Goal: Book appointment/travel/reservation

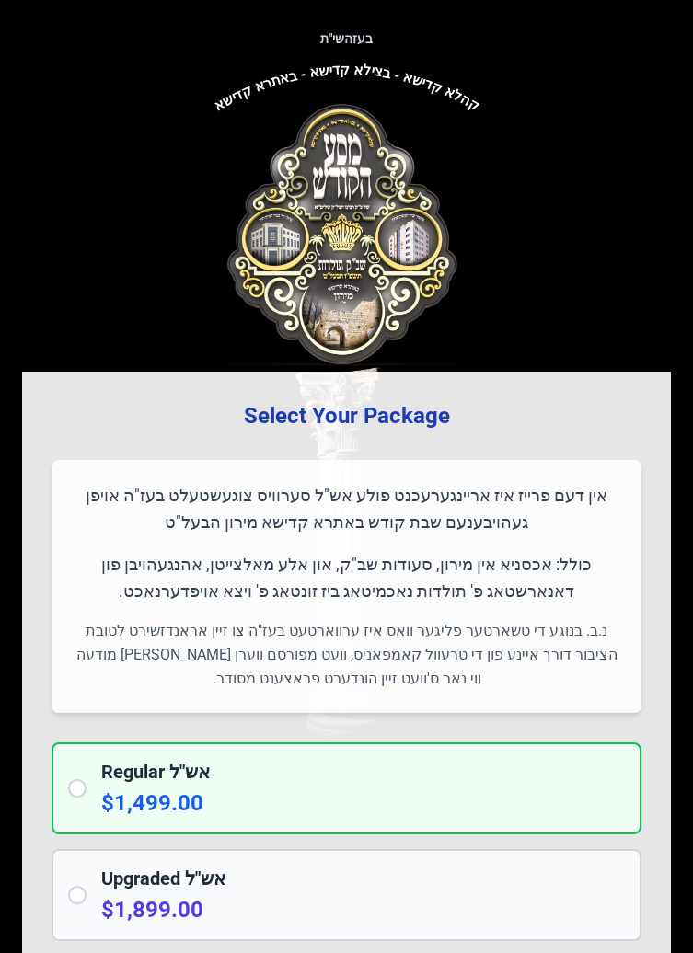
scroll to position [1679, 0]
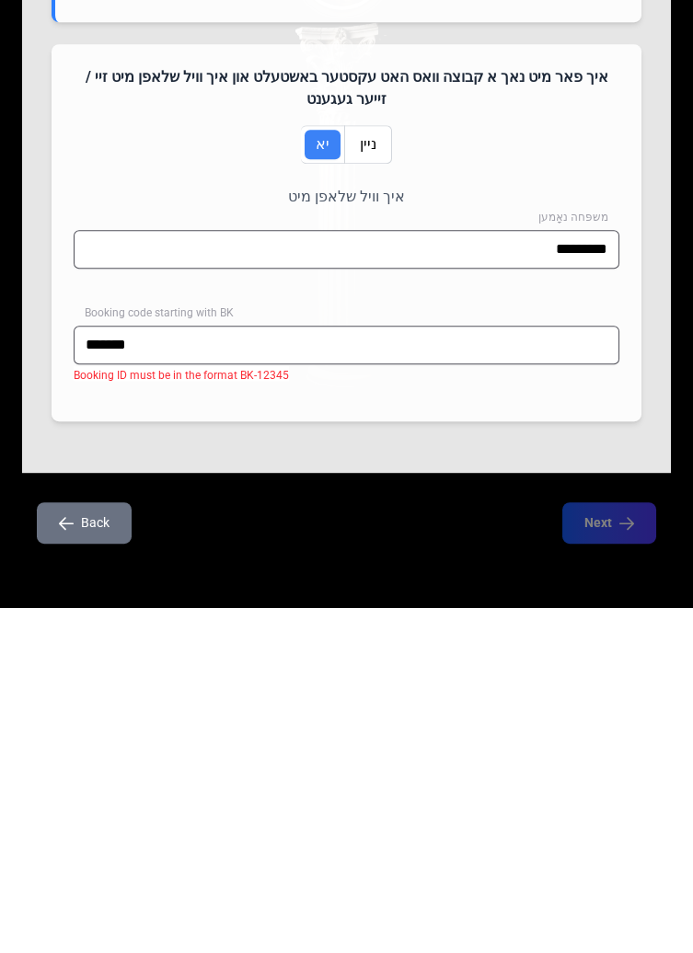
type input "********"
click at [205, 698] on input "********" at bounding box center [347, 690] width 546 height 39
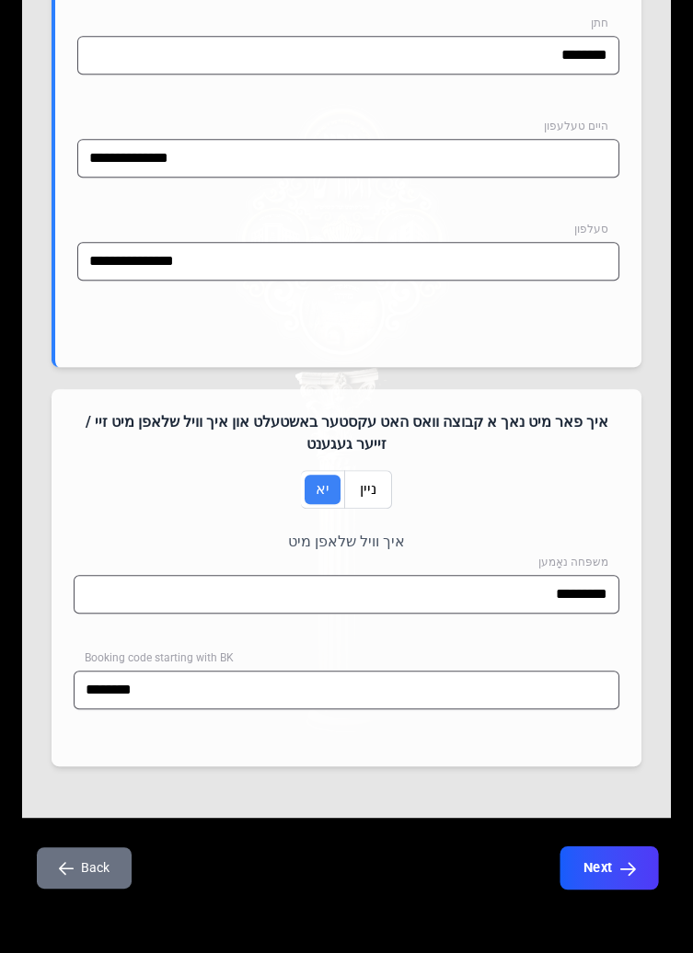
click at [622, 872] on icon "button" at bounding box center [628, 869] width 16 height 16
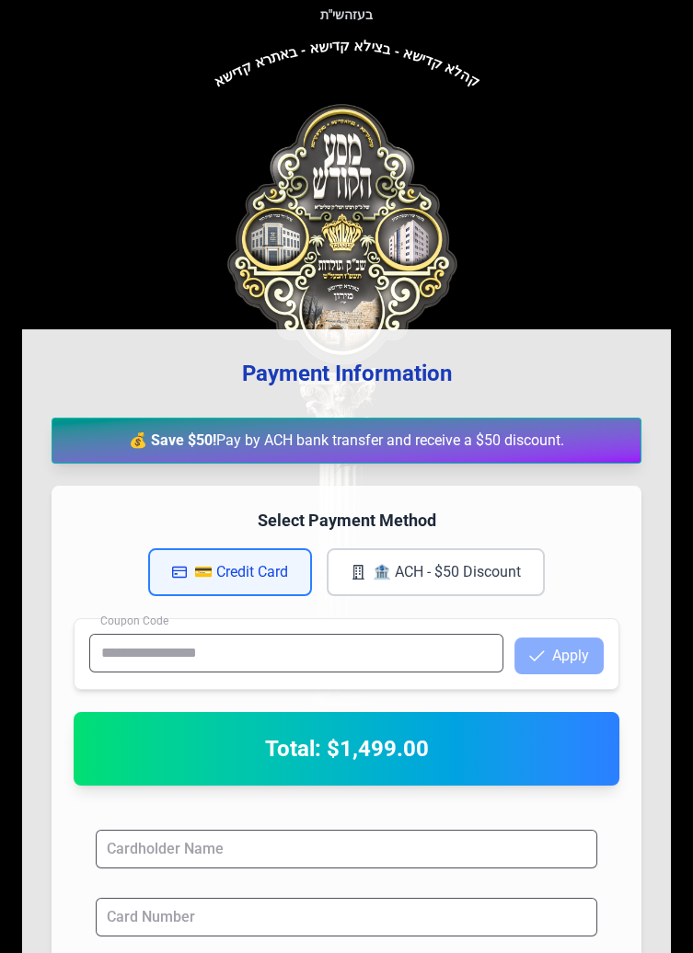
scroll to position [0, 0]
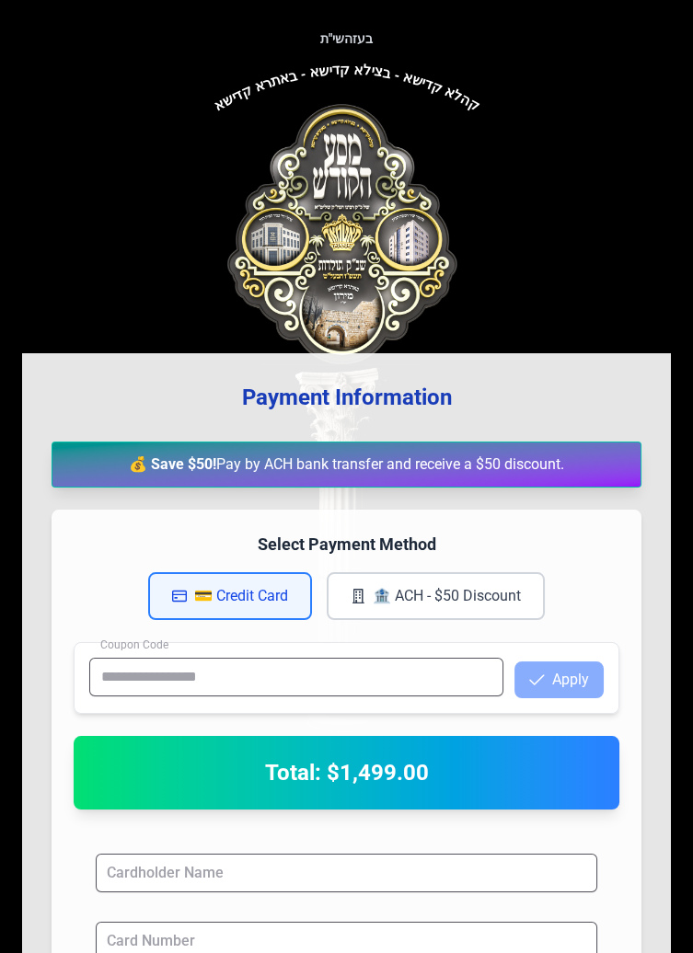
click at [497, 600] on button "🏦 ACH - $50 Discount" at bounding box center [436, 596] width 218 height 48
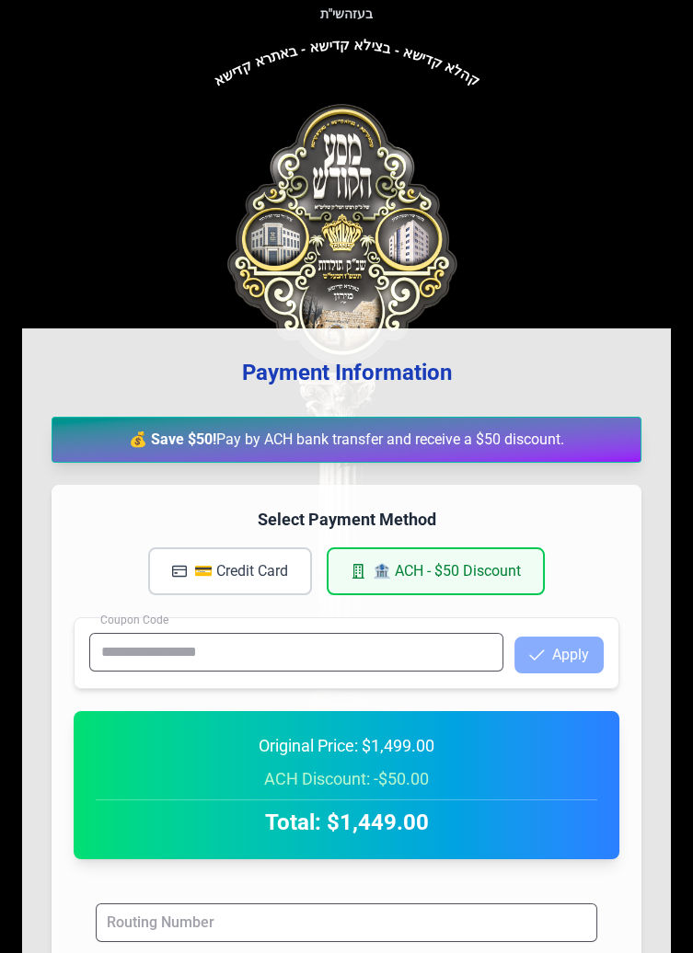
scroll to position [38, 0]
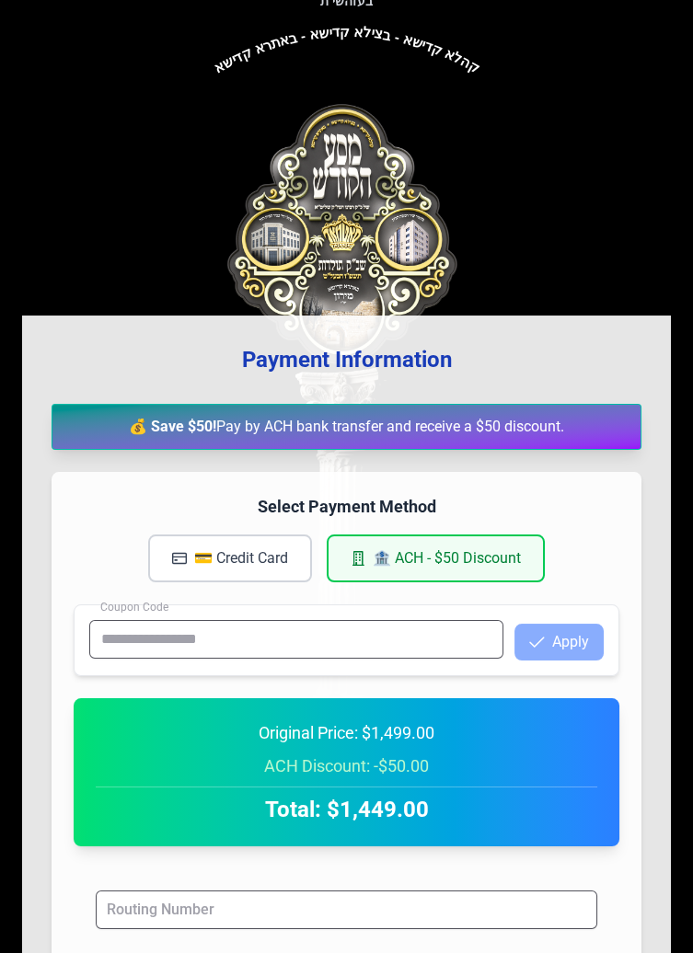
click at [264, 551] on button "💳 Credit Card" at bounding box center [230, 559] width 164 height 48
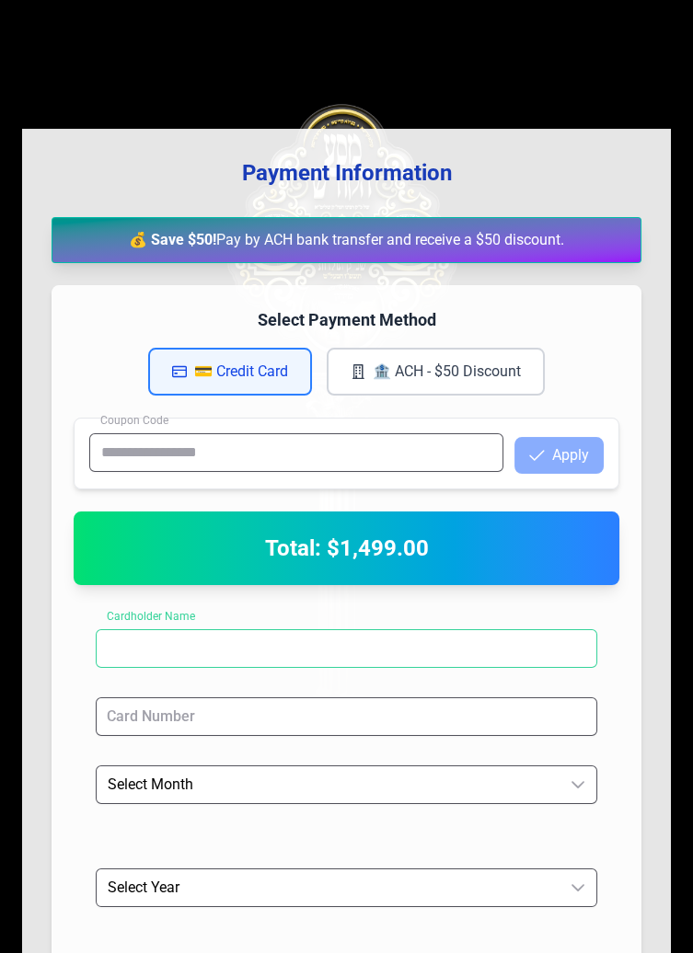
click at [456, 656] on input at bounding box center [347, 649] width 502 height 39
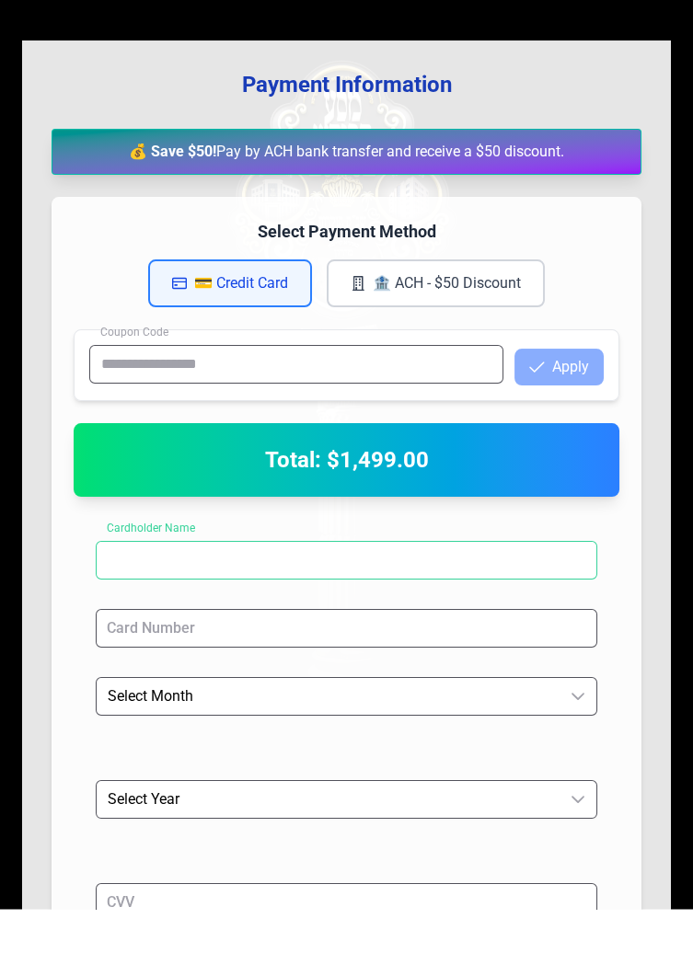
scroll to position [269, 0]
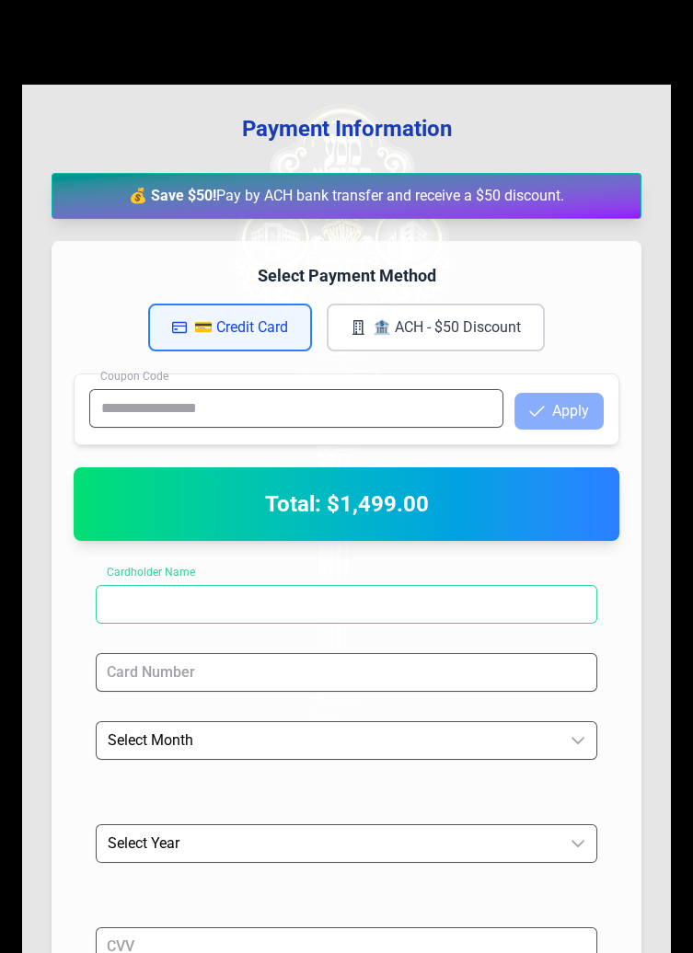
type input "**********"
type input "***"
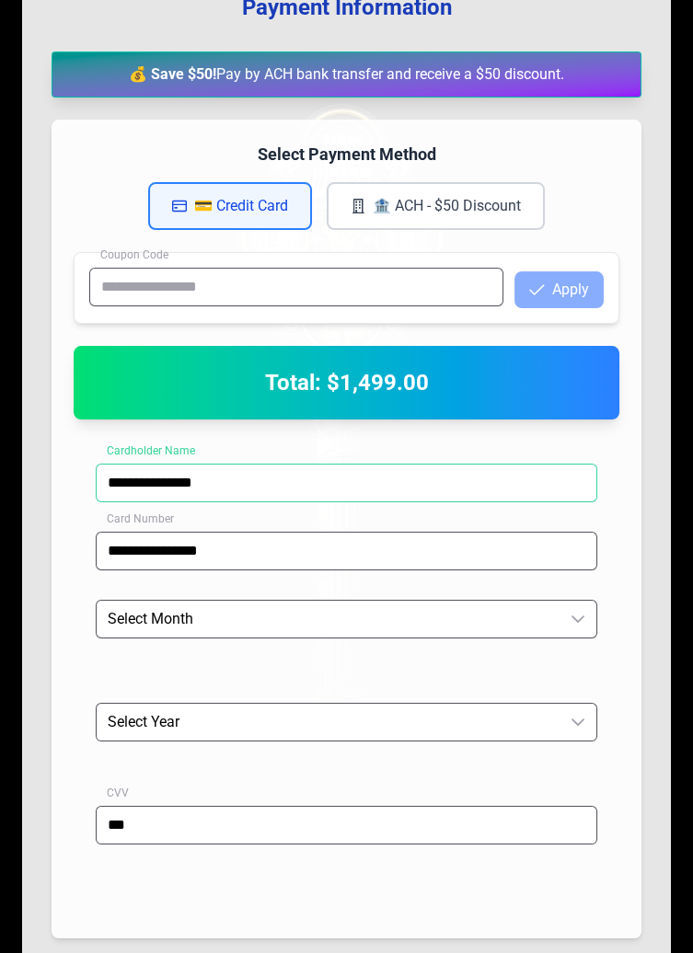
scroll to position [392, 0]
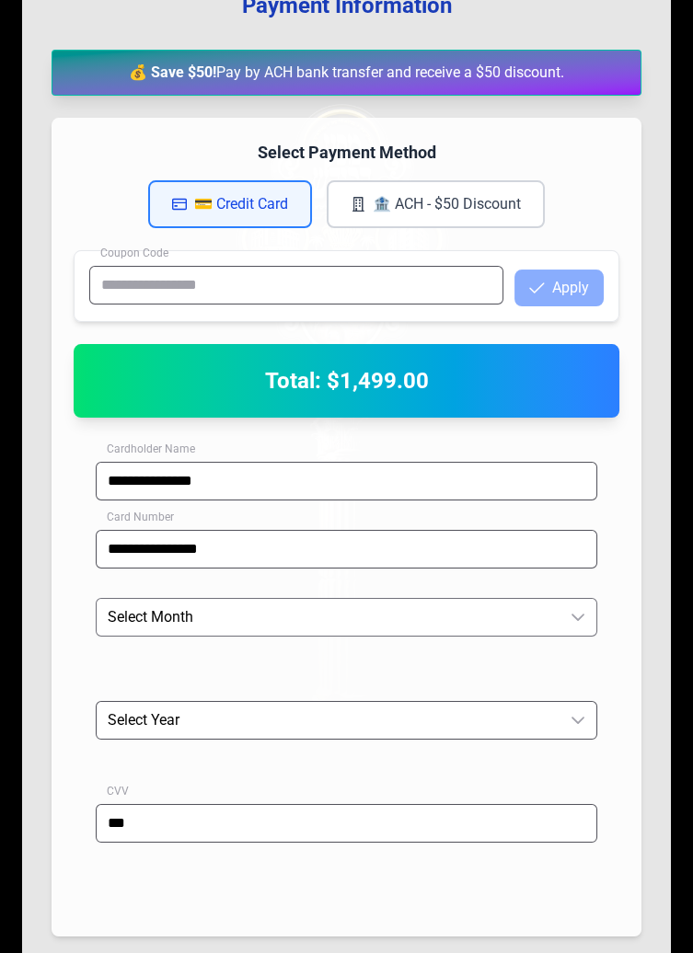
click at [490, 612] on span "Select Month" at bounding box center [328, 617] width 463 height 37
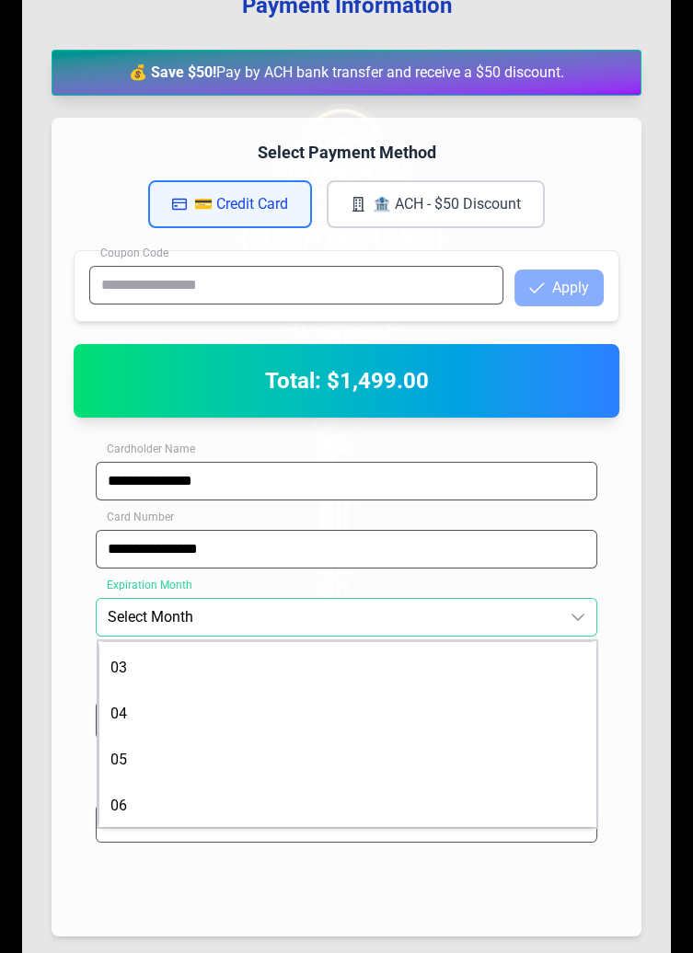
scroll to position [0, 0]
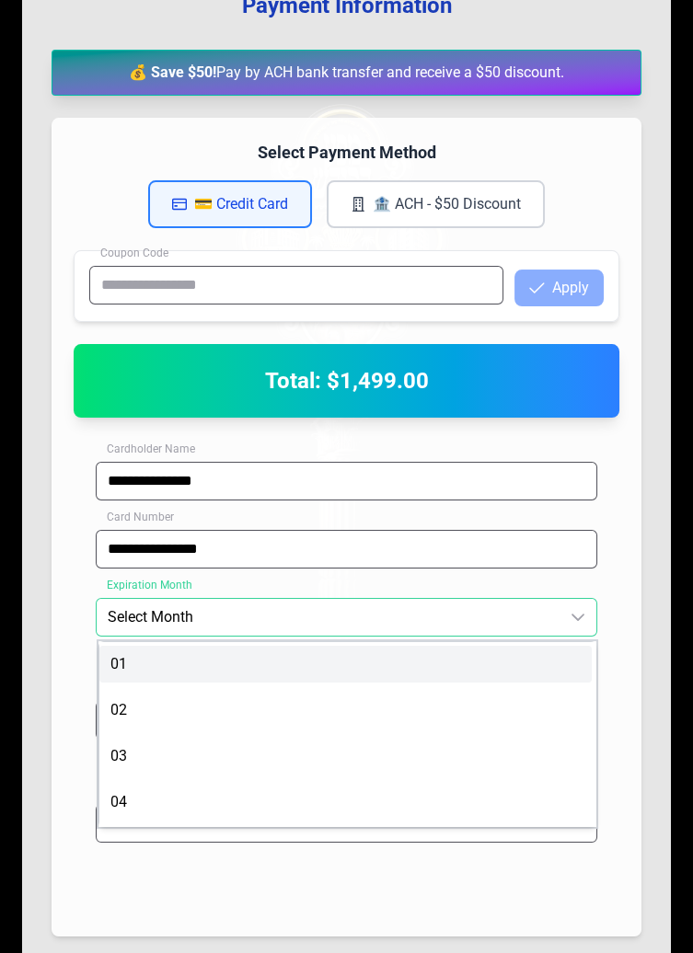
click at [320, 666] on li "01" at bounding box center [345, 664] width 492 height 37
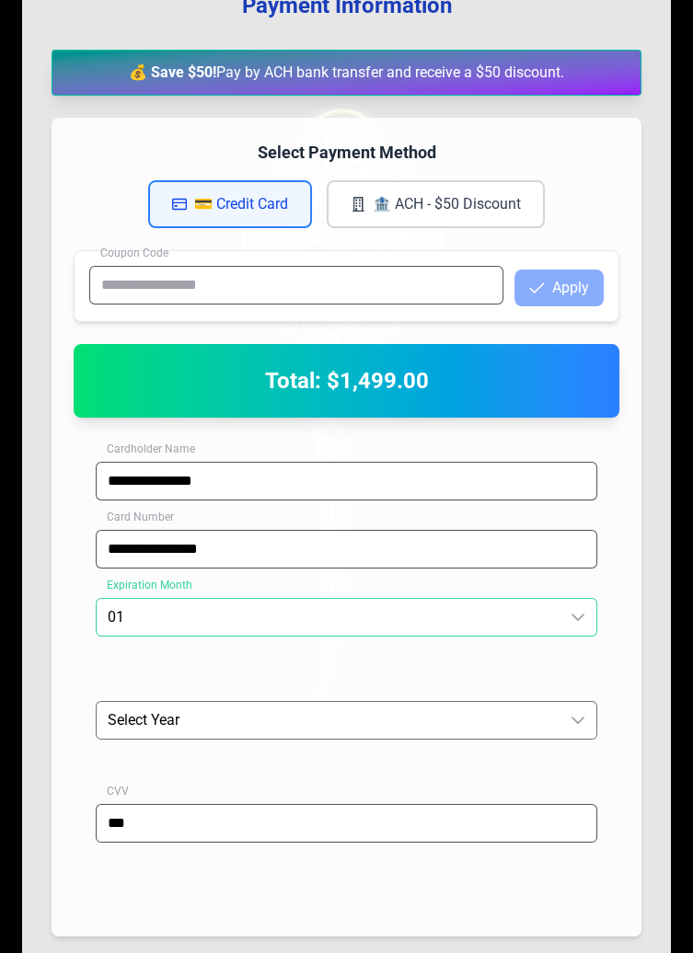
click at [346, 723] on span "Select Year" at bounding box center [328, 720] width 463 height 37
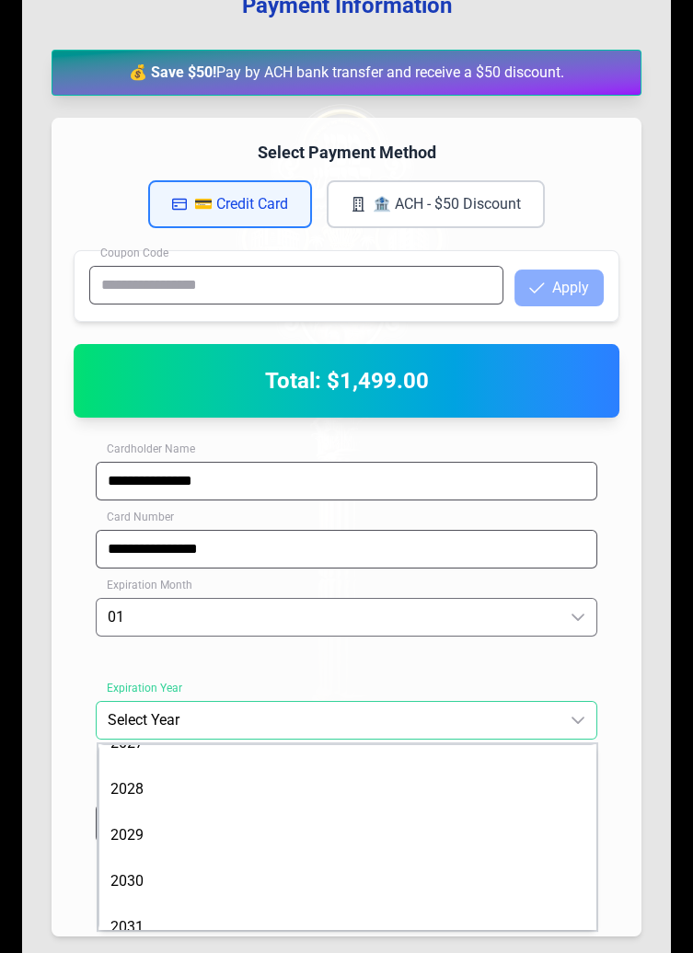
scroll to position [119, 0]
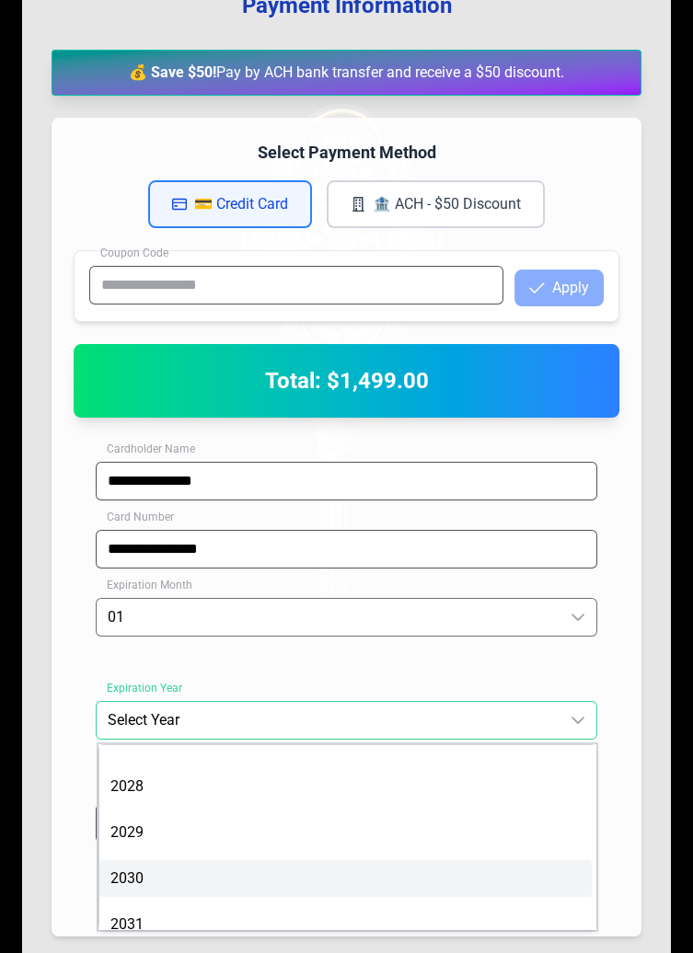
click at [278, 872] on li "2030" at bounding box center [345, 879] width 492 height 37
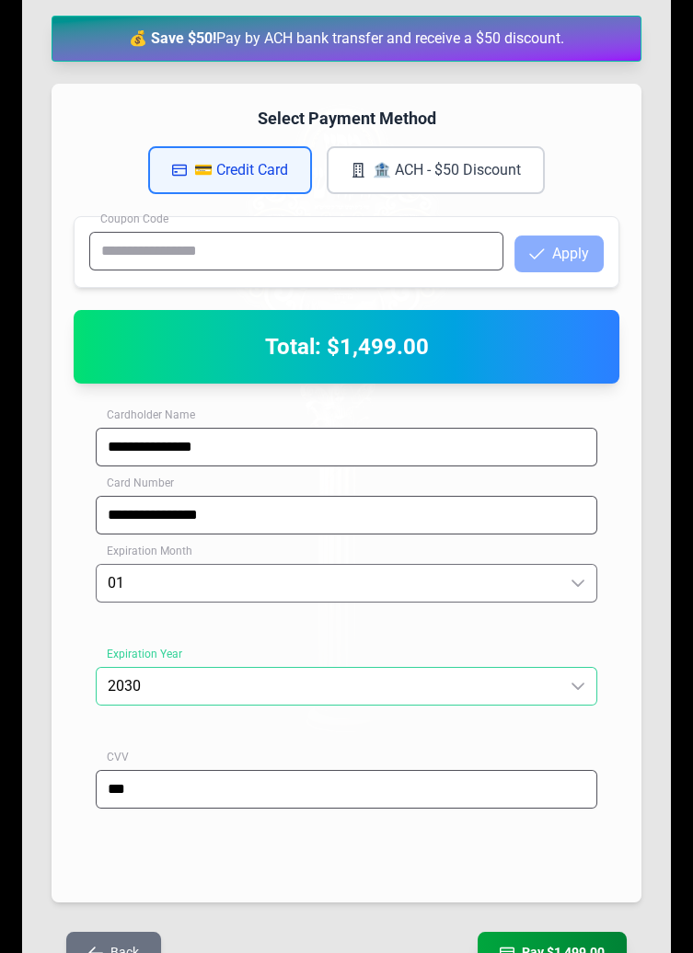
scroll to position [452, 0]
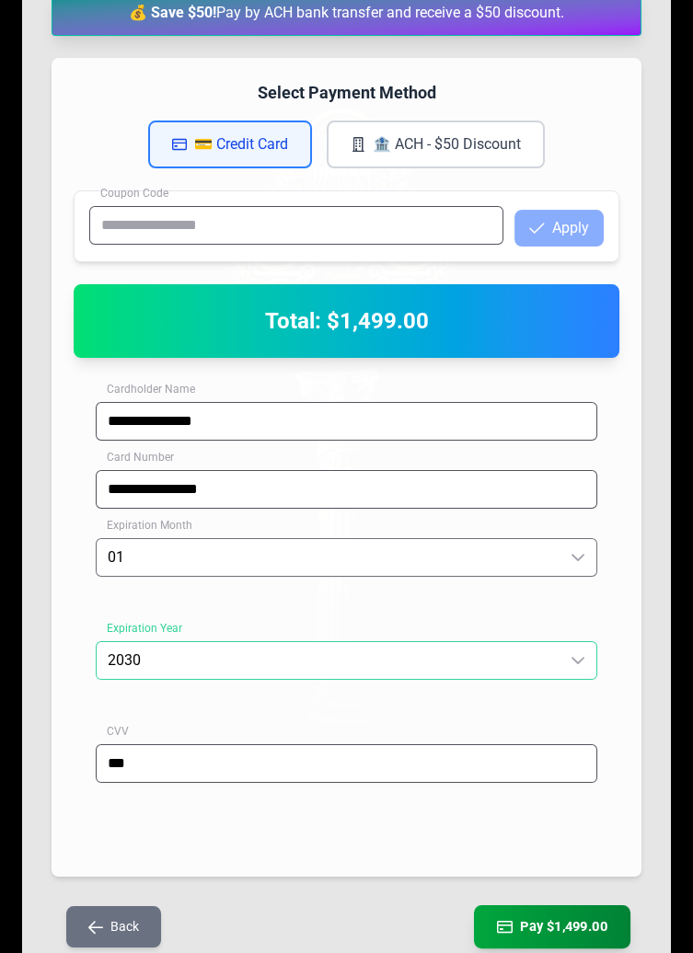
click at [548, 928] on button "Pay $1,499.00" at bounding box center [552, 927] width 156 height 43
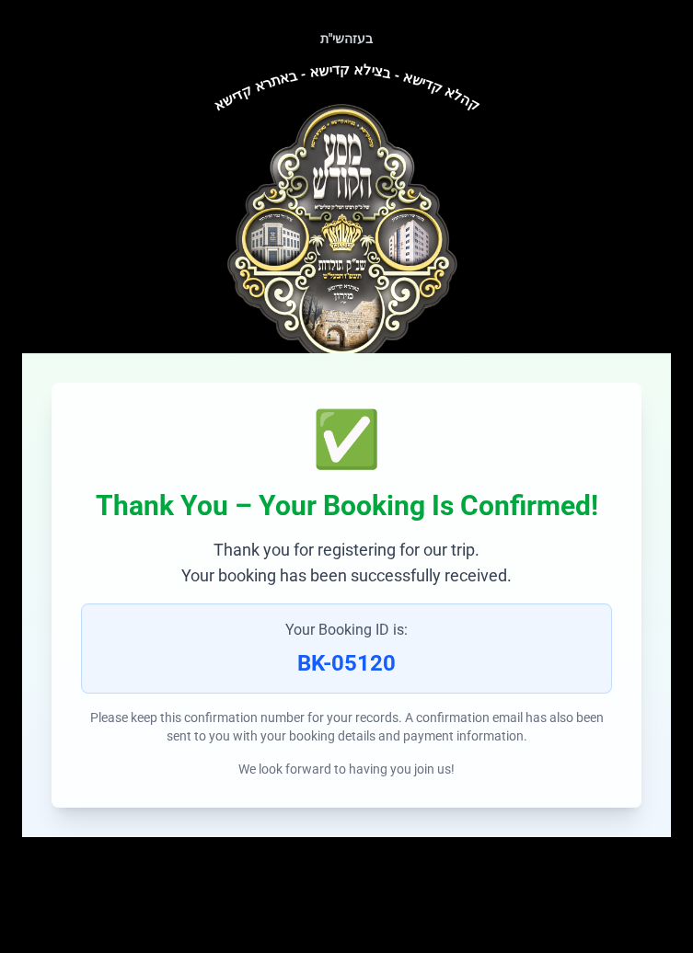
scroll to position [0, 0]
